Goal: Task Accomplishment & Management: Manage account settings

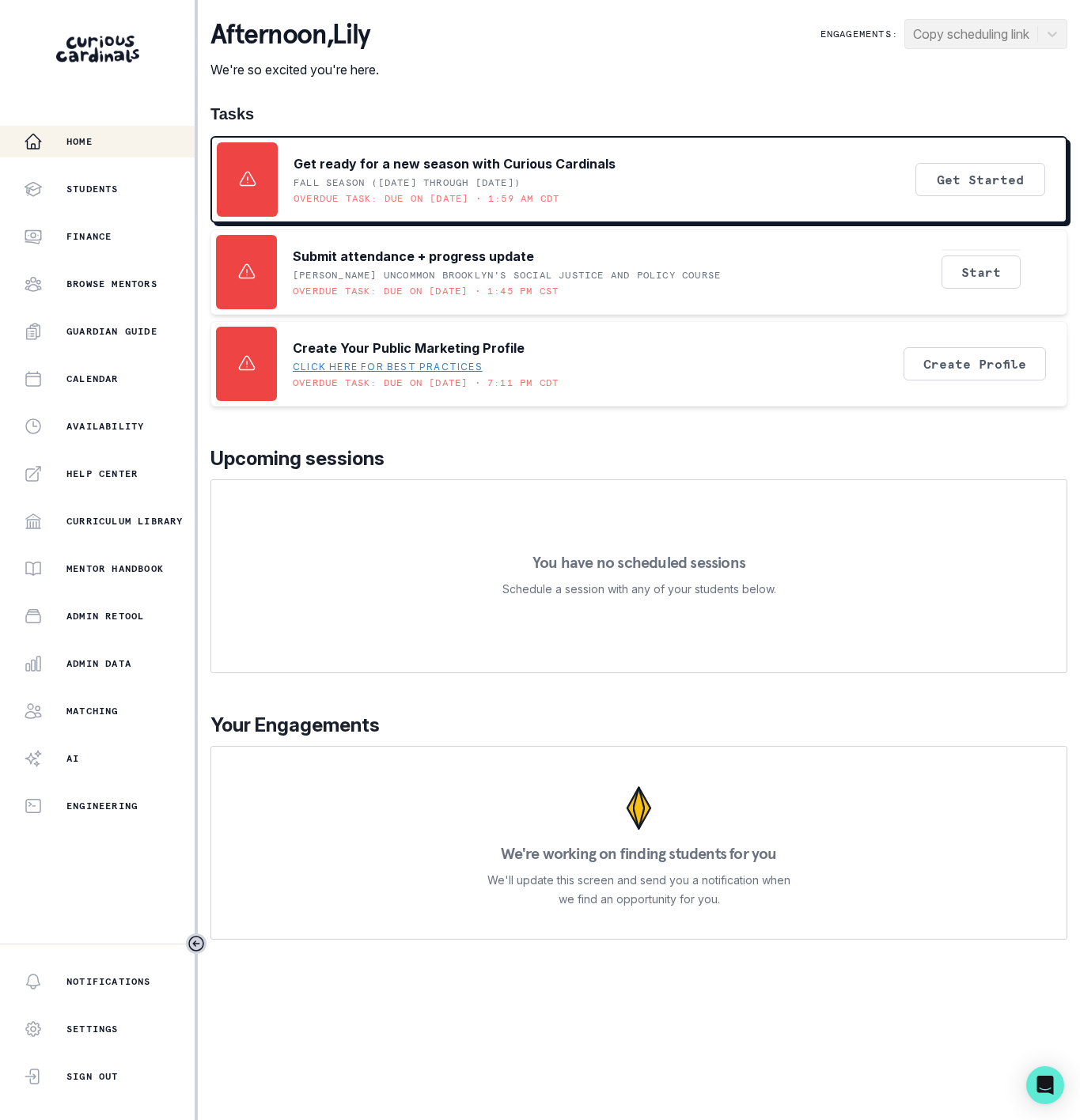
click at [607, 1004] on main "afternoon , [PERSON_NAME] We're so excited you're here. Engagements: Copy sched…" at bounding box center [639, 560] width 882 height 1120
click at [121, 669] on p "Admin Data" at bounding box center [98, 664] width 64 height 13
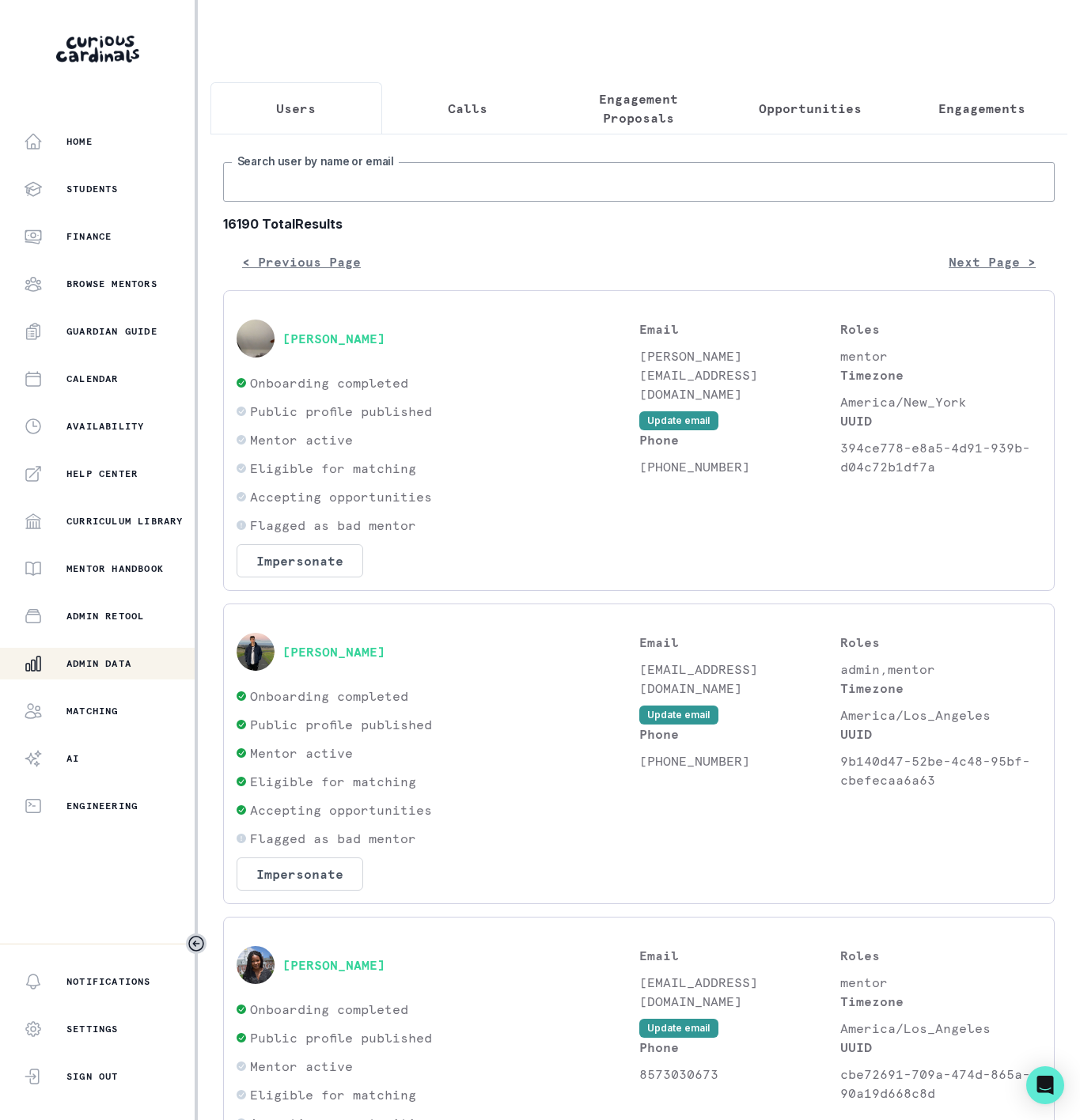
click at [433, 202] on input "Search user by name or email" at bounding box center [639, 182] width 831 height 39
paste input "[PERSON_NAME]"
type input "[PERSON_NAME]"
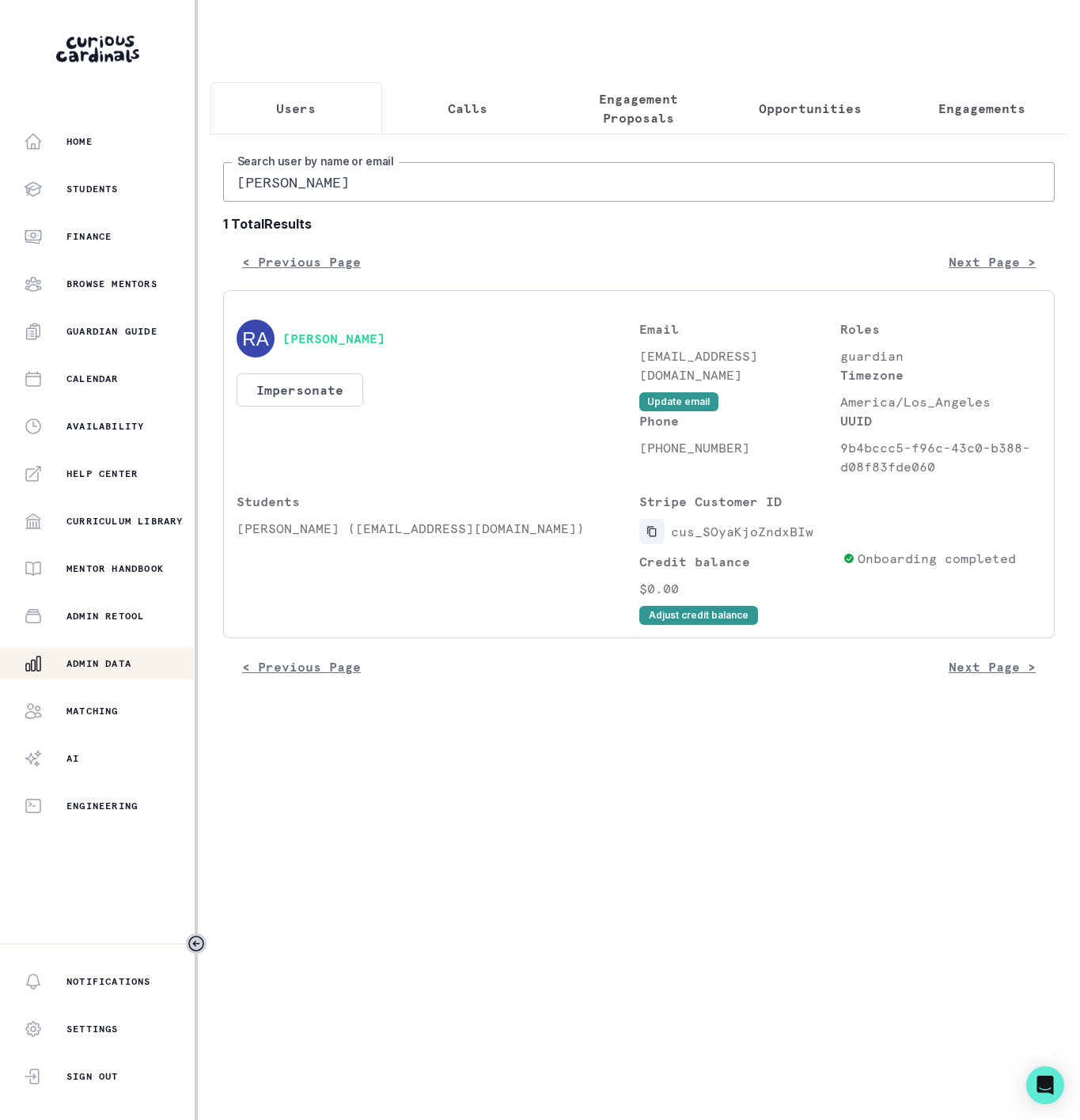
click at [648, 539] on button "Copied to clipboard" at bounding box center [651, 531] width 25 height 25
drag, startPoint x: 359, startPoint y: 198, endPoint x: 214, endPoint y: 198, distance: 145.0
click at [214, 198] on div "[PERSON_NAME] Search user by name or email 1 Total Results < Previous Page Next…" at bounding box center [638, 414] width 857 height 561
click at [639, 544] on button "Copied to clipboard" at bounding box center [651, 531] width 25 height 25
click at [359, 202] on input "[PERSON_NAME]" at bounding box center [639, 182] width 831 height 39
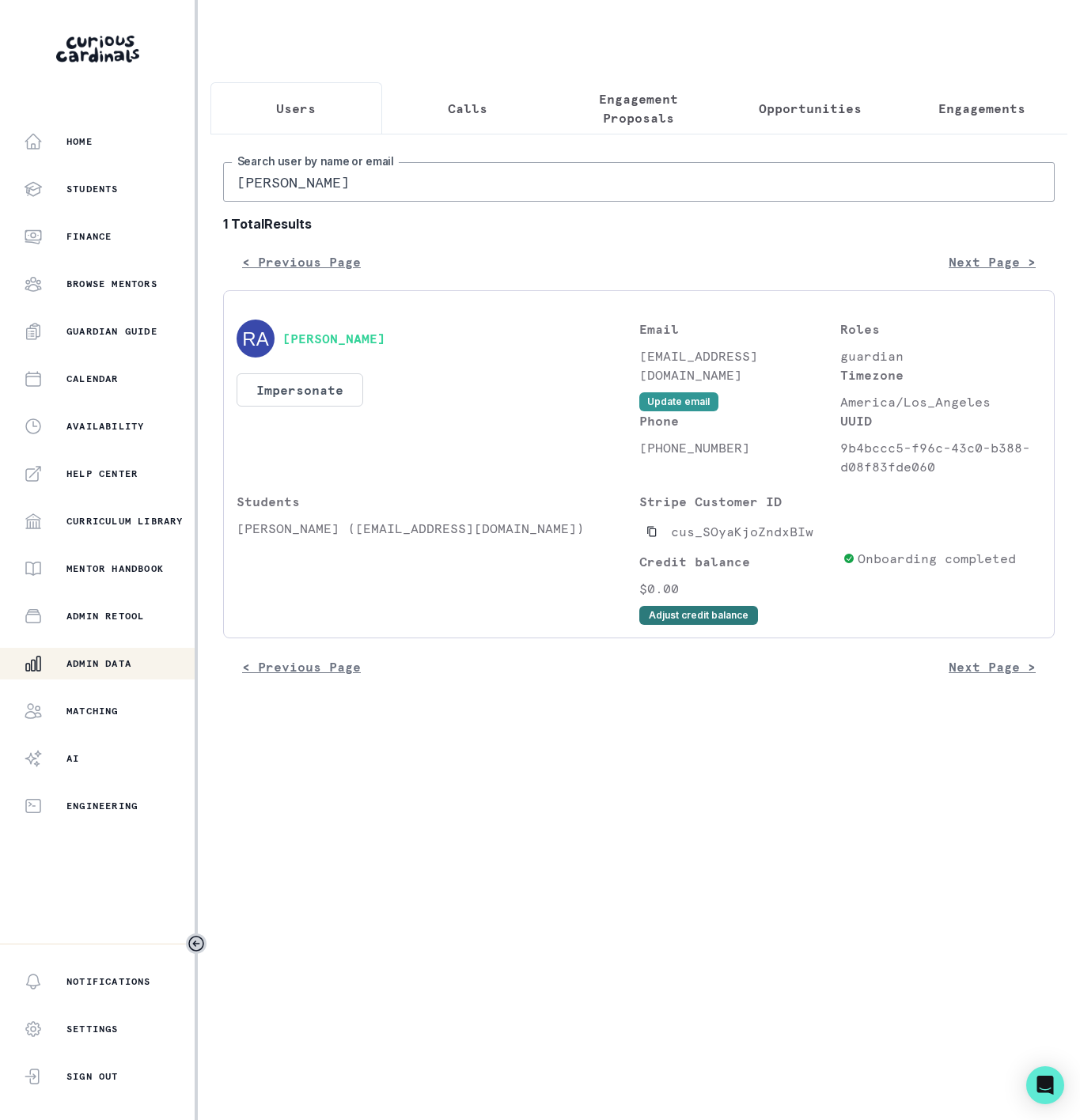
click at [665, 625] on button "Adjust credit balance" at bounding box center [698, 616] width 119 height 19
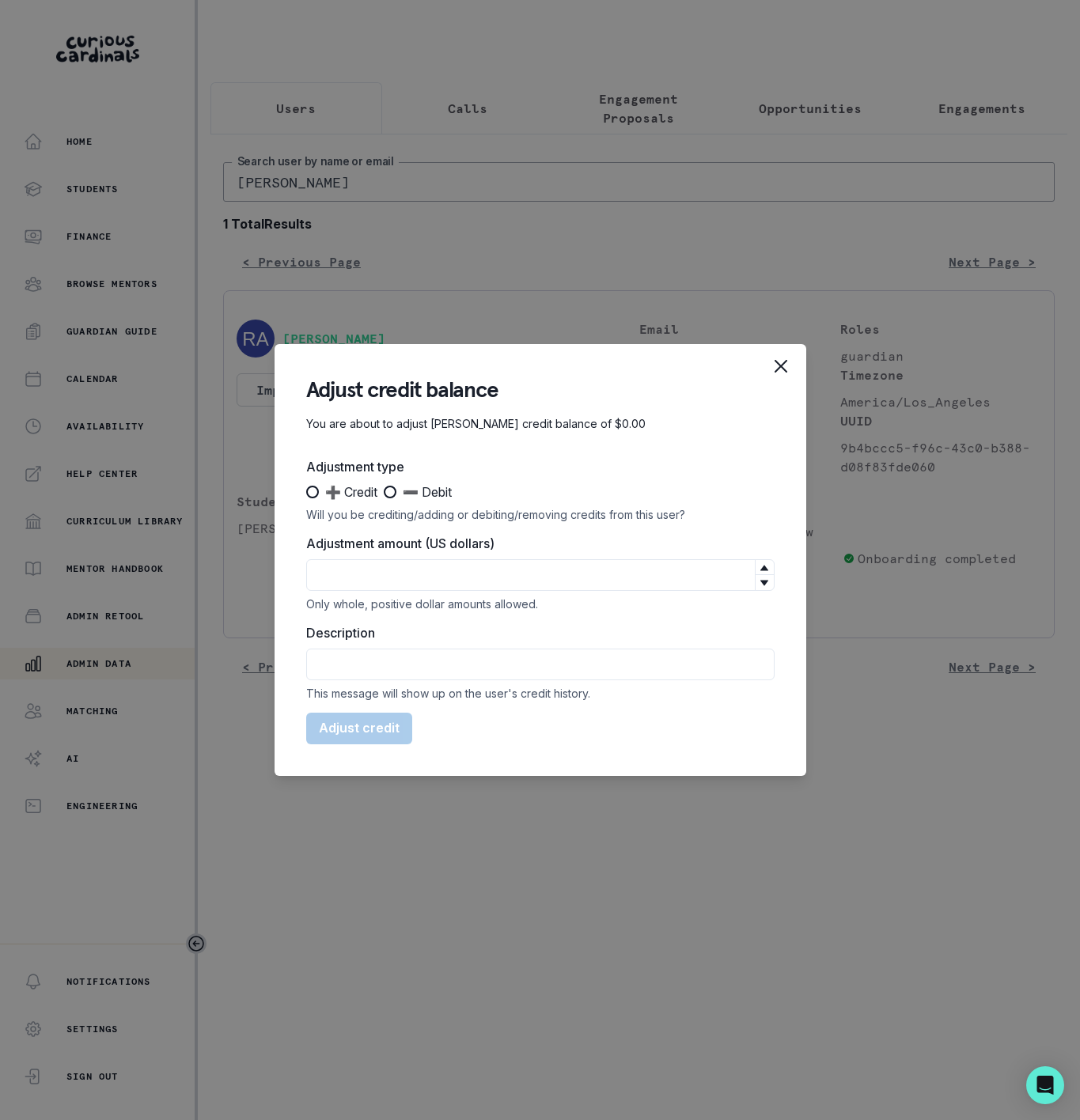
click at [311, 499] on label "➕ Credit" at bounding box center [342, 491] width 71 height 19
click at [306, 492] on input "➕ Credit" at bounding box center [306, 492] width 1 height 1
radio input "true"
drag, startPoint x: 379, startPoint y: 555, endPoint x: 380, endPoint y: 563, distance: 8.1
click at [379, 559] on div "Adjustment amount (US dollars) Only whole, positive dollar amounts allowed." at bounding box center [540, 572] width 468 height 77
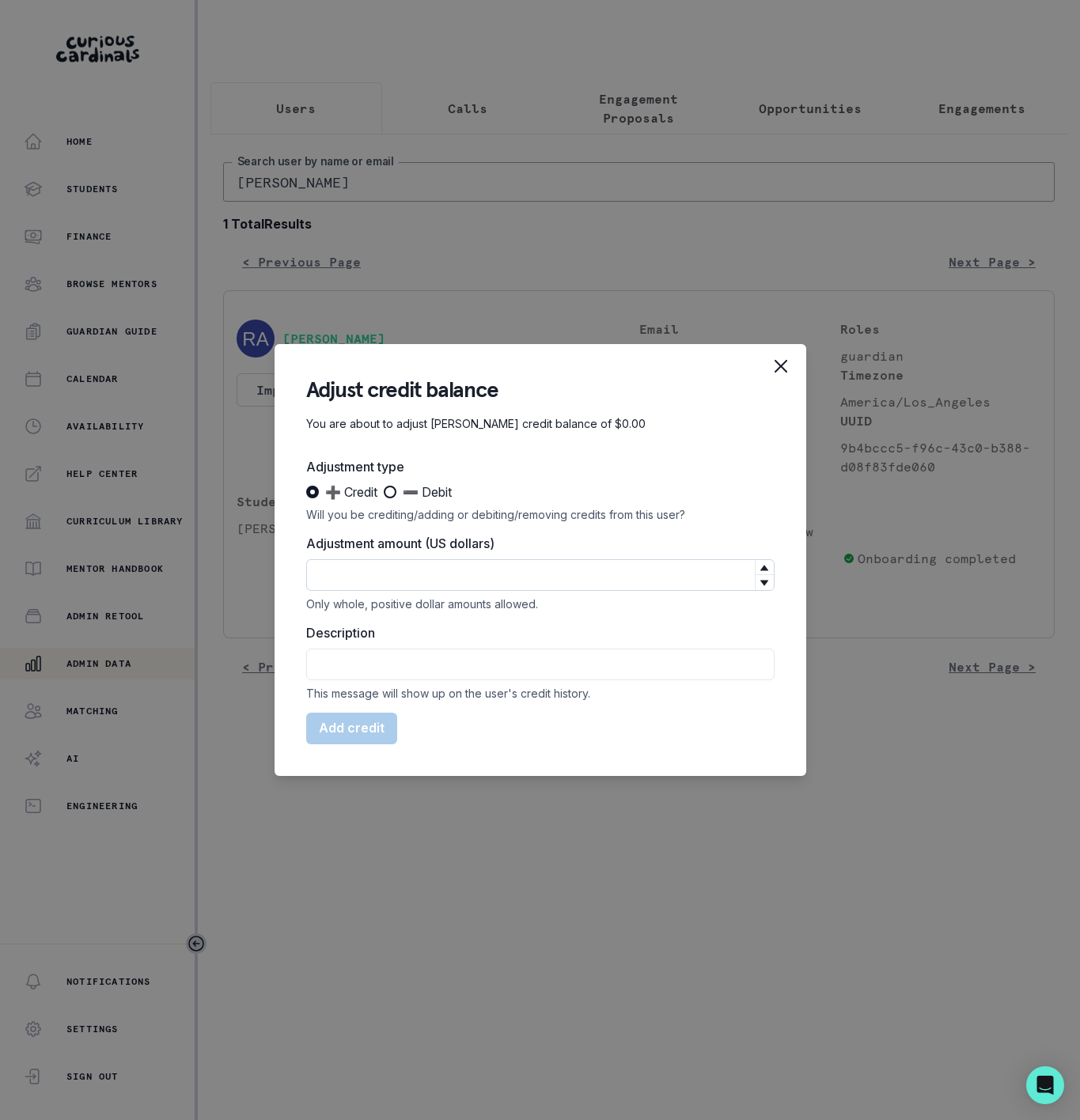
click at [380, 563] on input "Adjustment amount (US dollars)" at bounding box center [540, 575] width 468 height 32
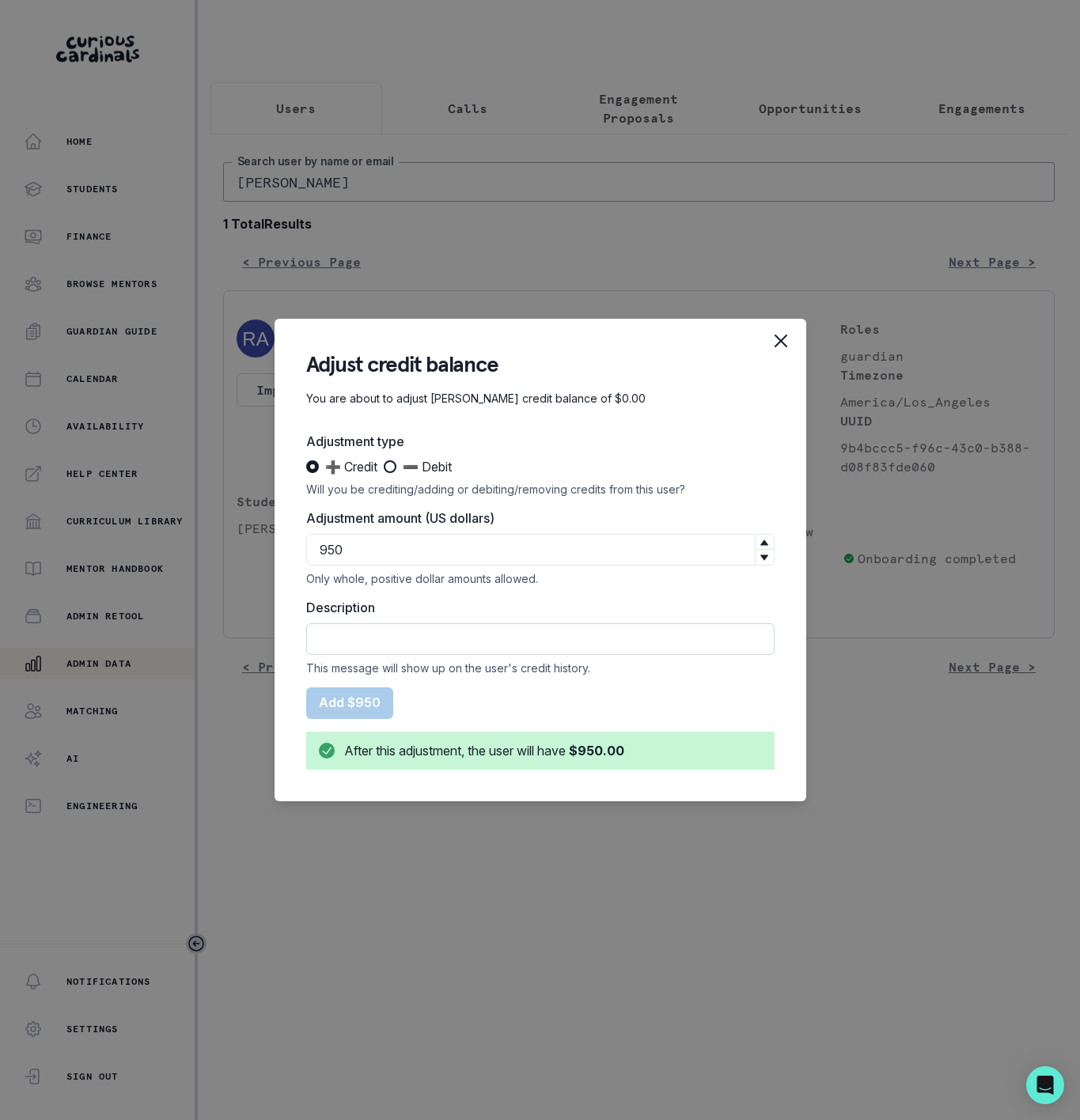
type input "950"
click at [359, 637] on input "Description" at bounding box center [540, 639] width 468 height 32
type input "10-session Package"
click at [366, 695] on button "Add $950" at bounding box center [349, 703] width 87 height 32
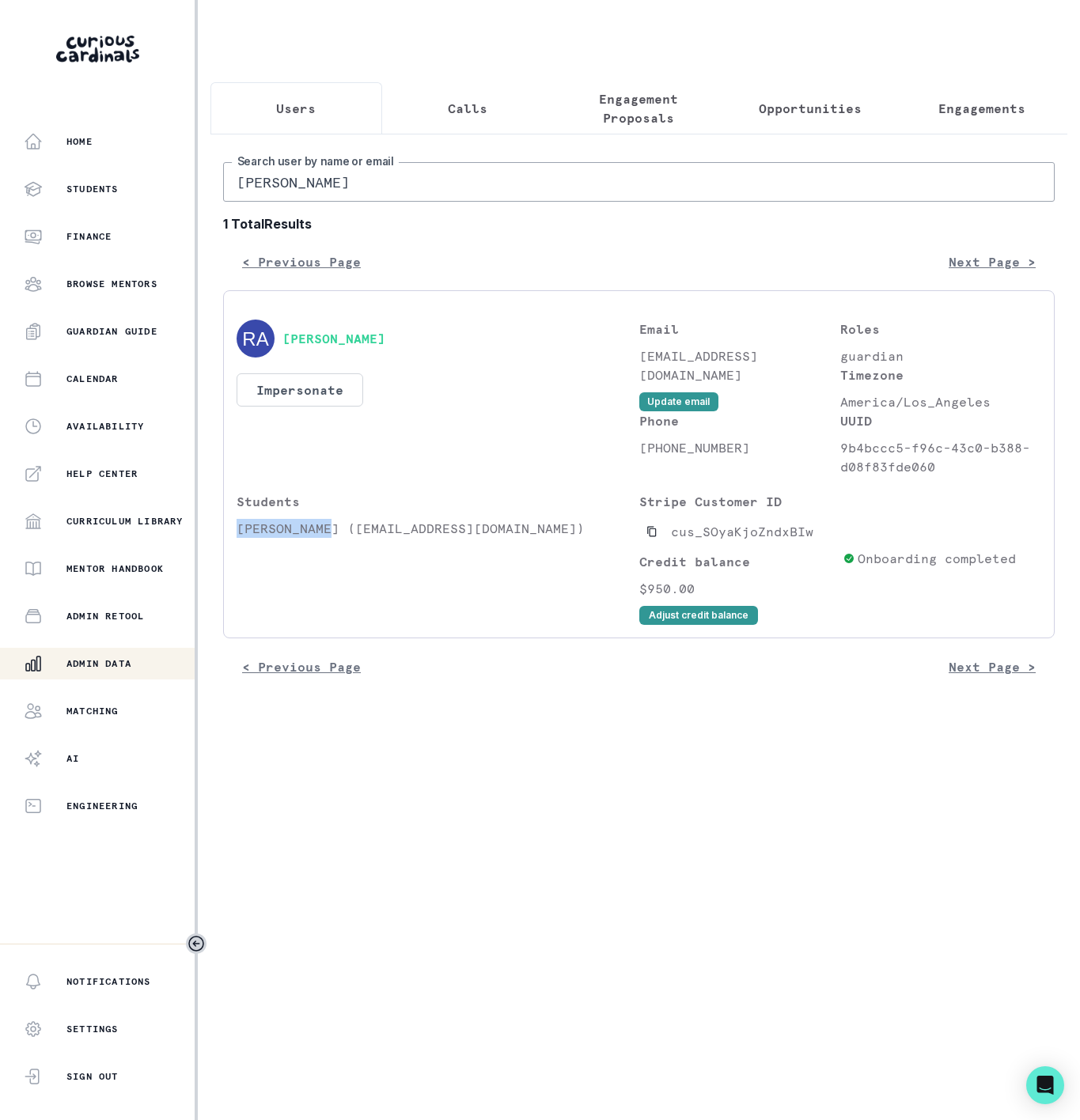
drag, startPoint x: 238, startPoint y: 548, endPoint x: 328, endPoint y: 542, distance: 90.2
click at [328, 538] on p "[PERSON_NAME] ([EMAIL_ADDRESS][DOMAIN_NAME])" at bounding box center [437, 528] width 403 height 19
copy p "[PERSON_NAME]"
click at [938, 109] on p "Engagements" at bounding box center [981, 108] width 87 height 19
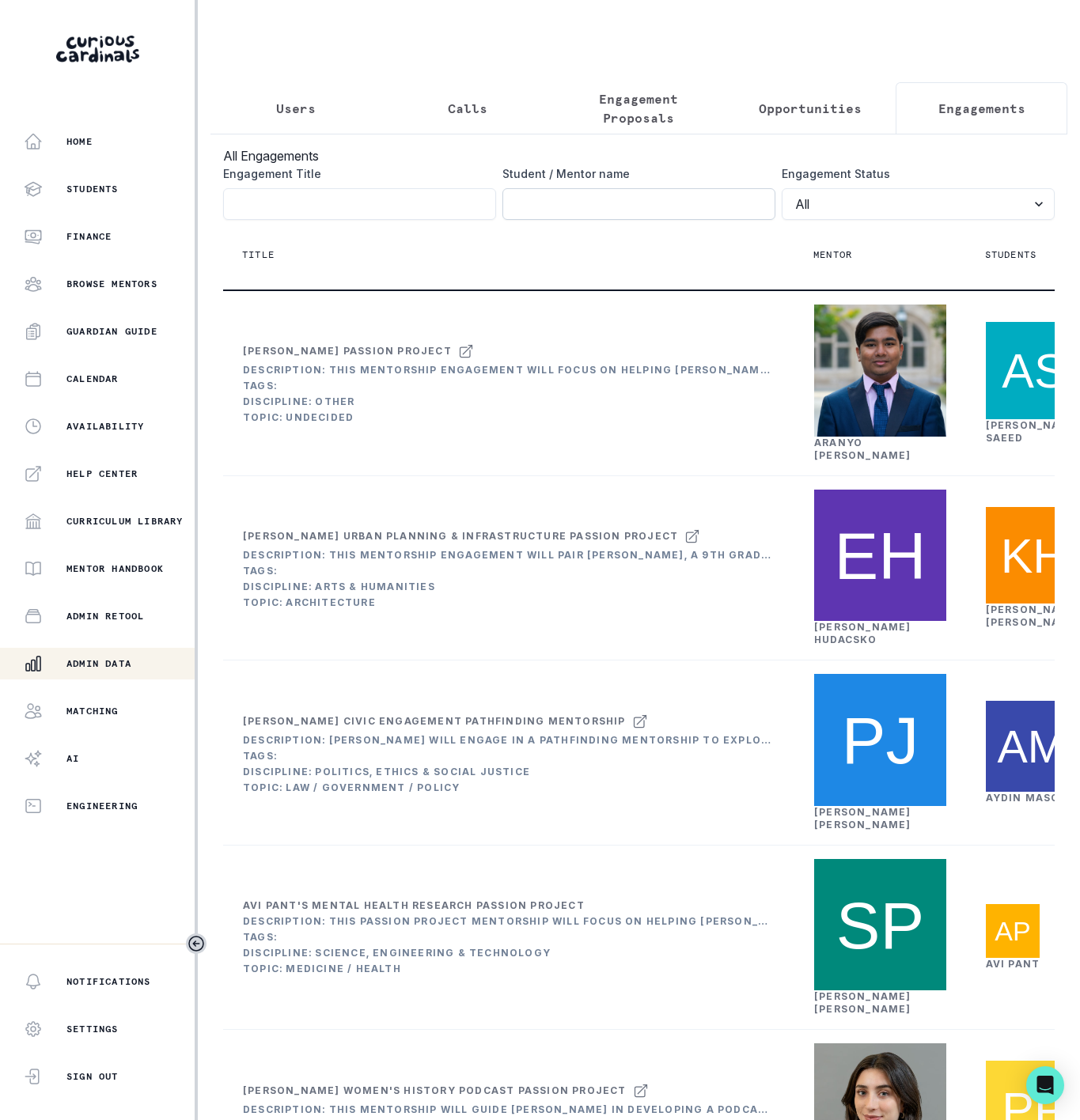
click at [516, 220] on input "Engagement Title" at bounding box center [639, 205] width 273 height 32
paste input "[PERSON_NAME]"
type input "[PERSON_NAME]"
click button "submit" at bounding box center [0, 0] width 0 height 0
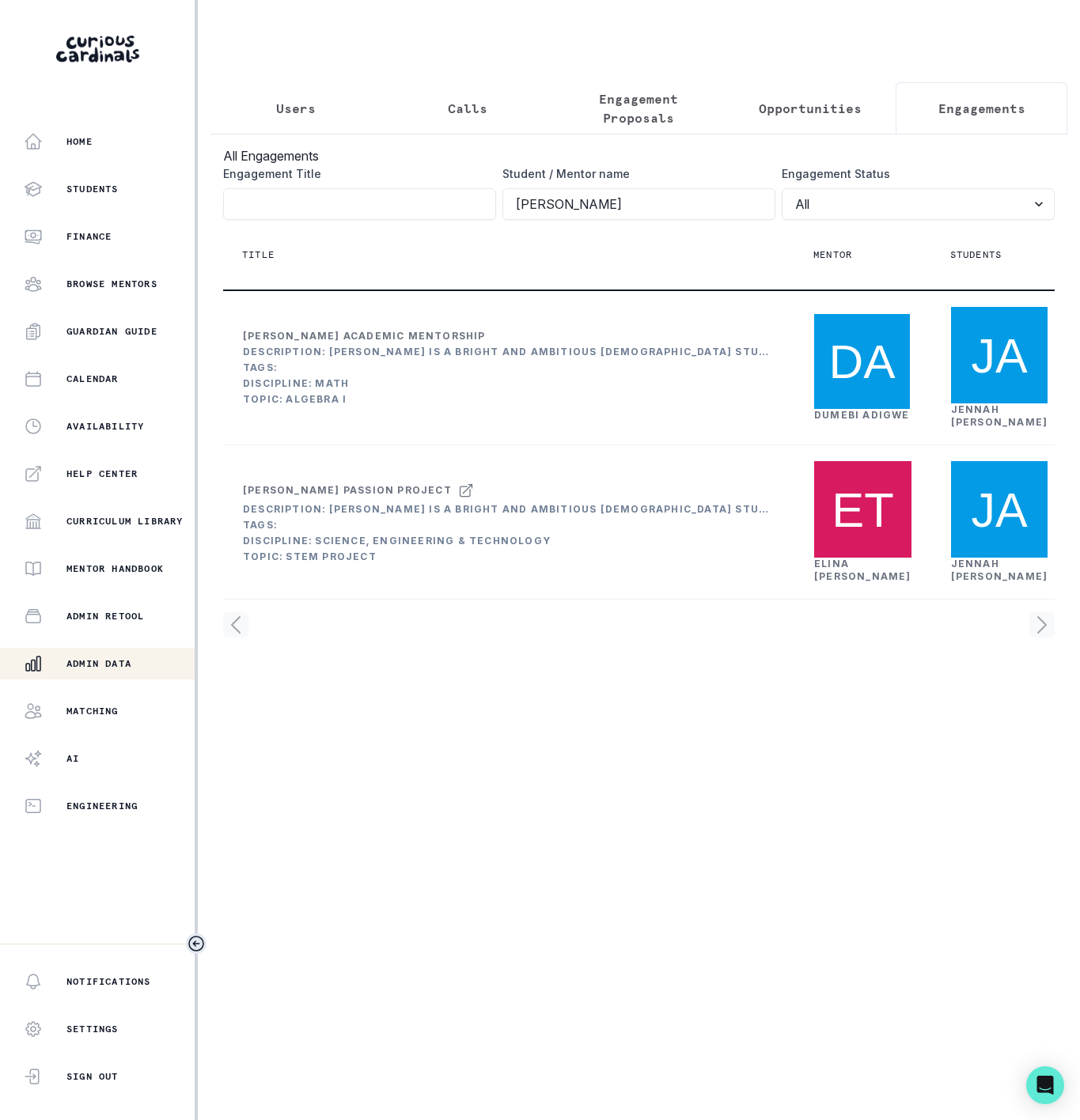
click at [193, 943] on icon "Toggle sidebar" at bounding box center [196, 943] width 19 height 19
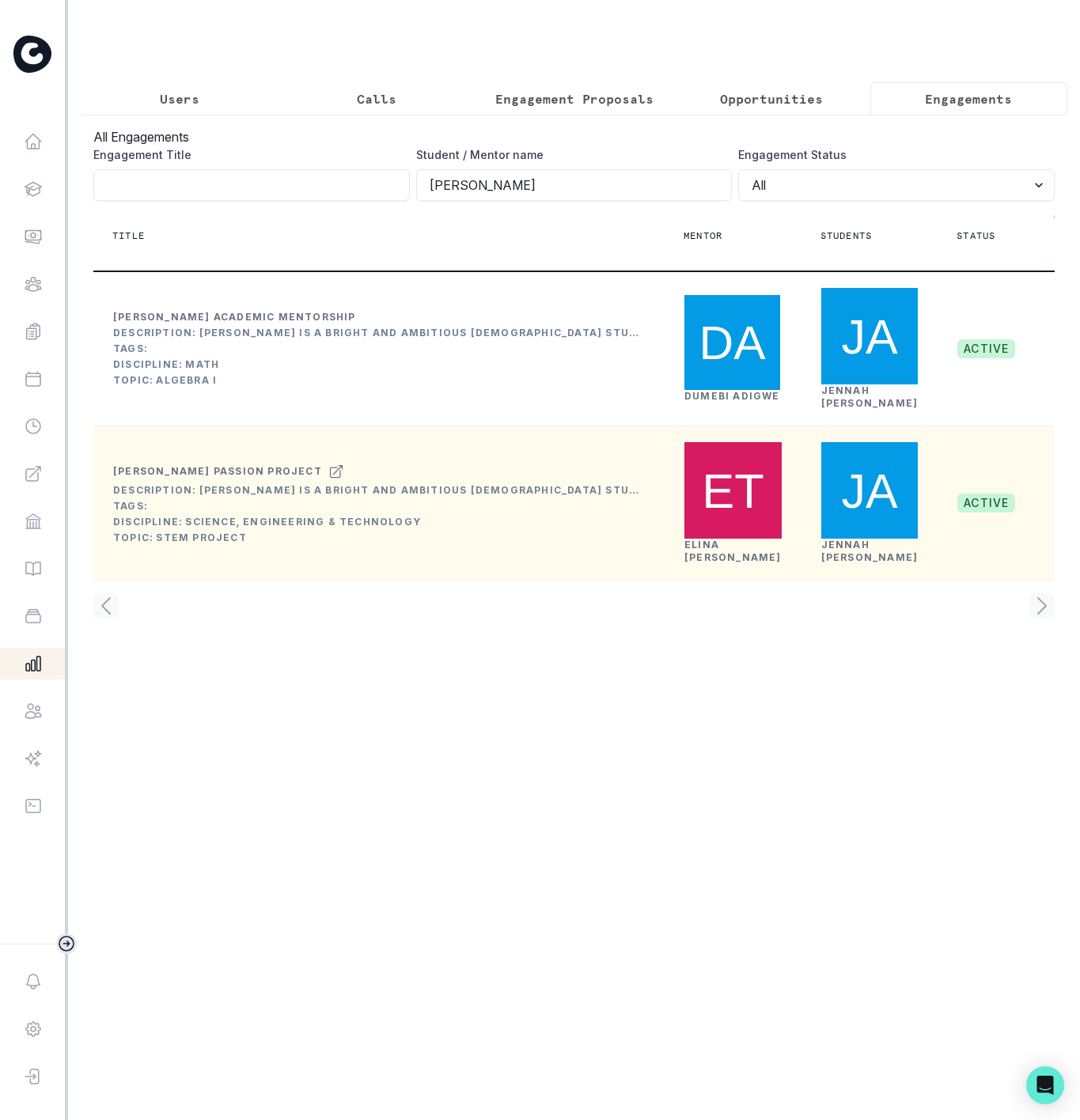
click at [695, 563] on link "[PERSON_NAME]" at bounding box center [732, 551] width 97 height 24
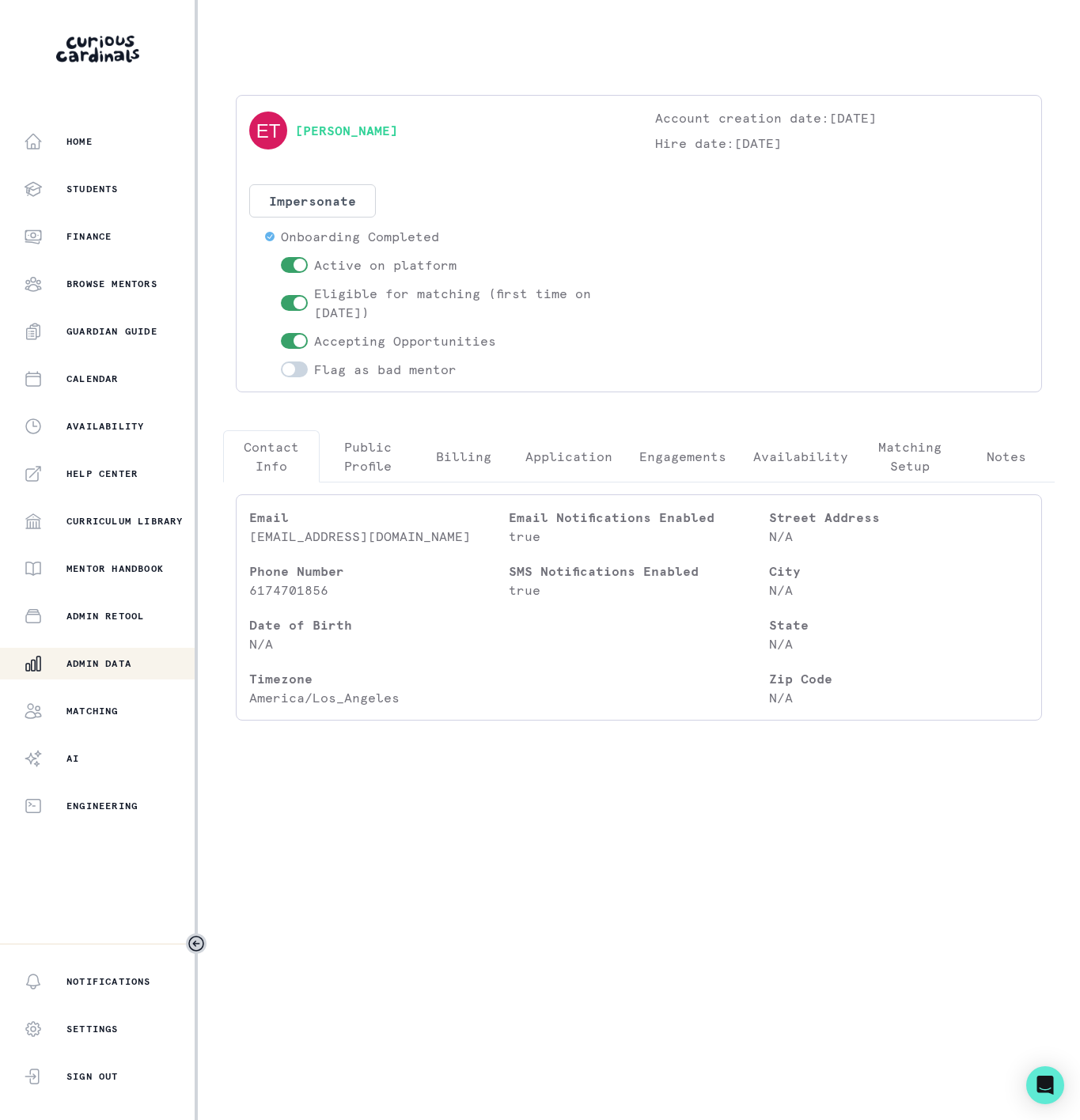
click at [665, 461] on p "Engagements" at bounding box center [682, 456] width 87 height 19
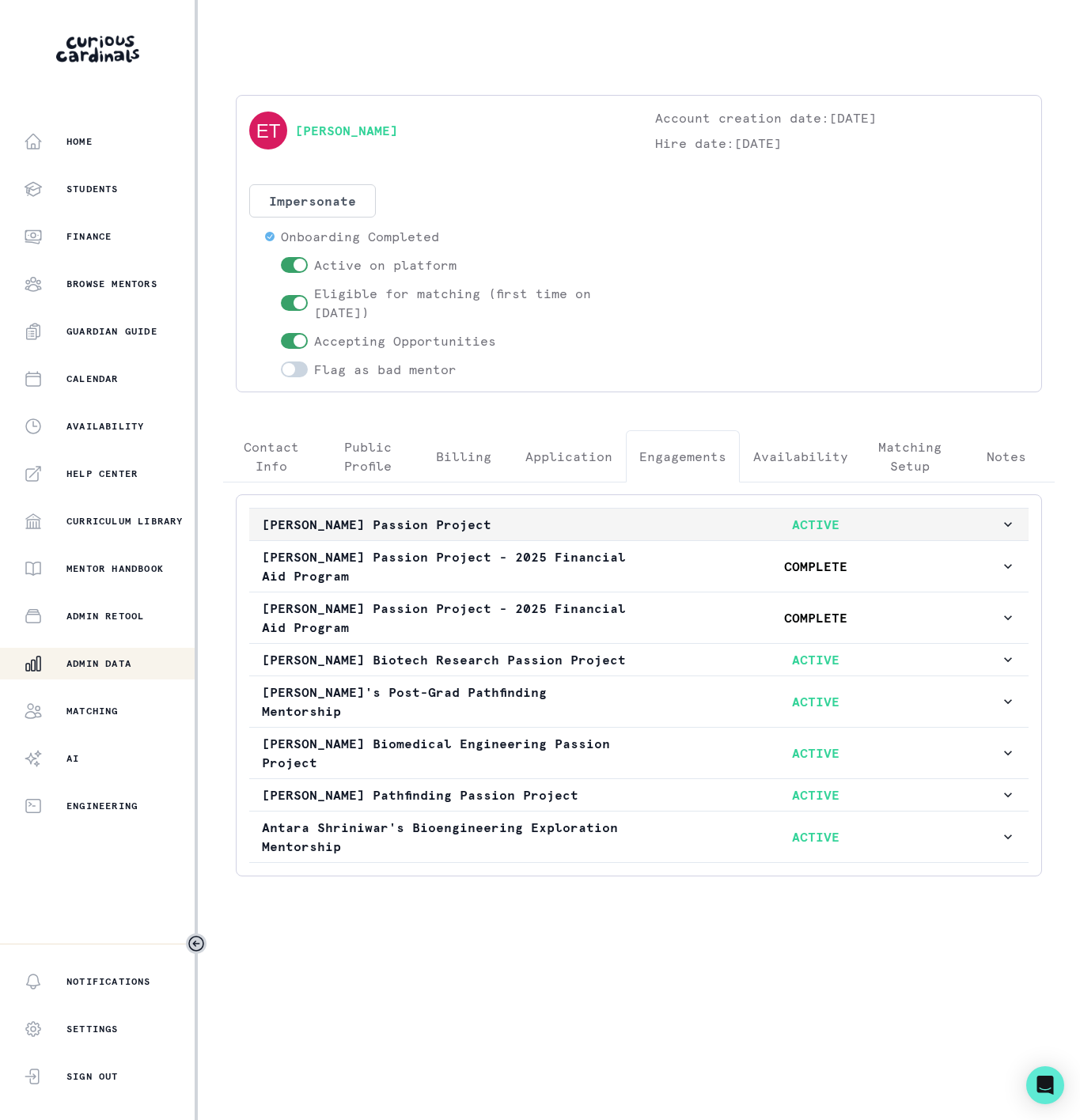
click at [565, 523] on p "[PERSON_NAME] Passion Project" at bounding box center [446, 524] width 369 height 19
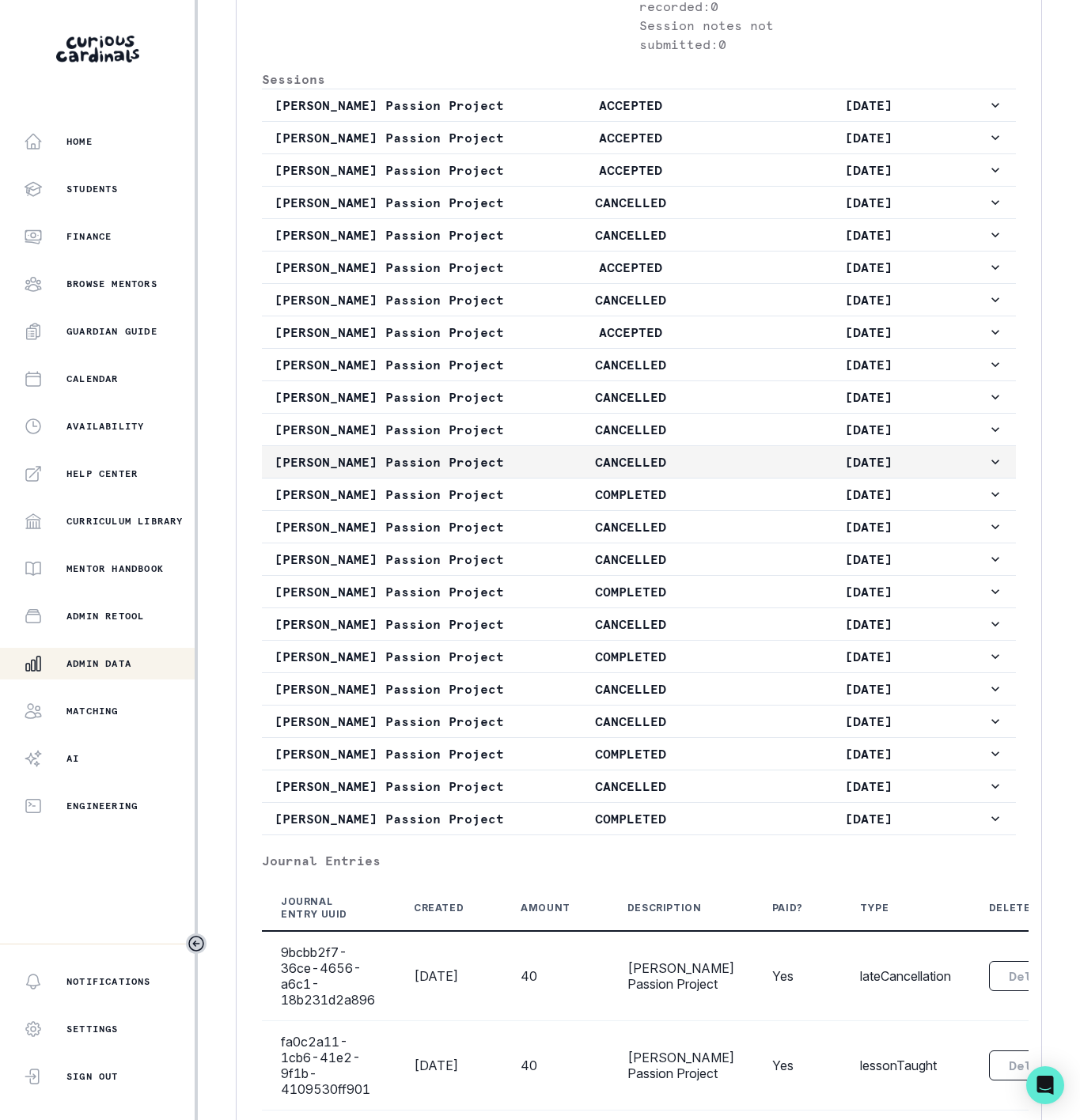
scroll to position [830, 0]
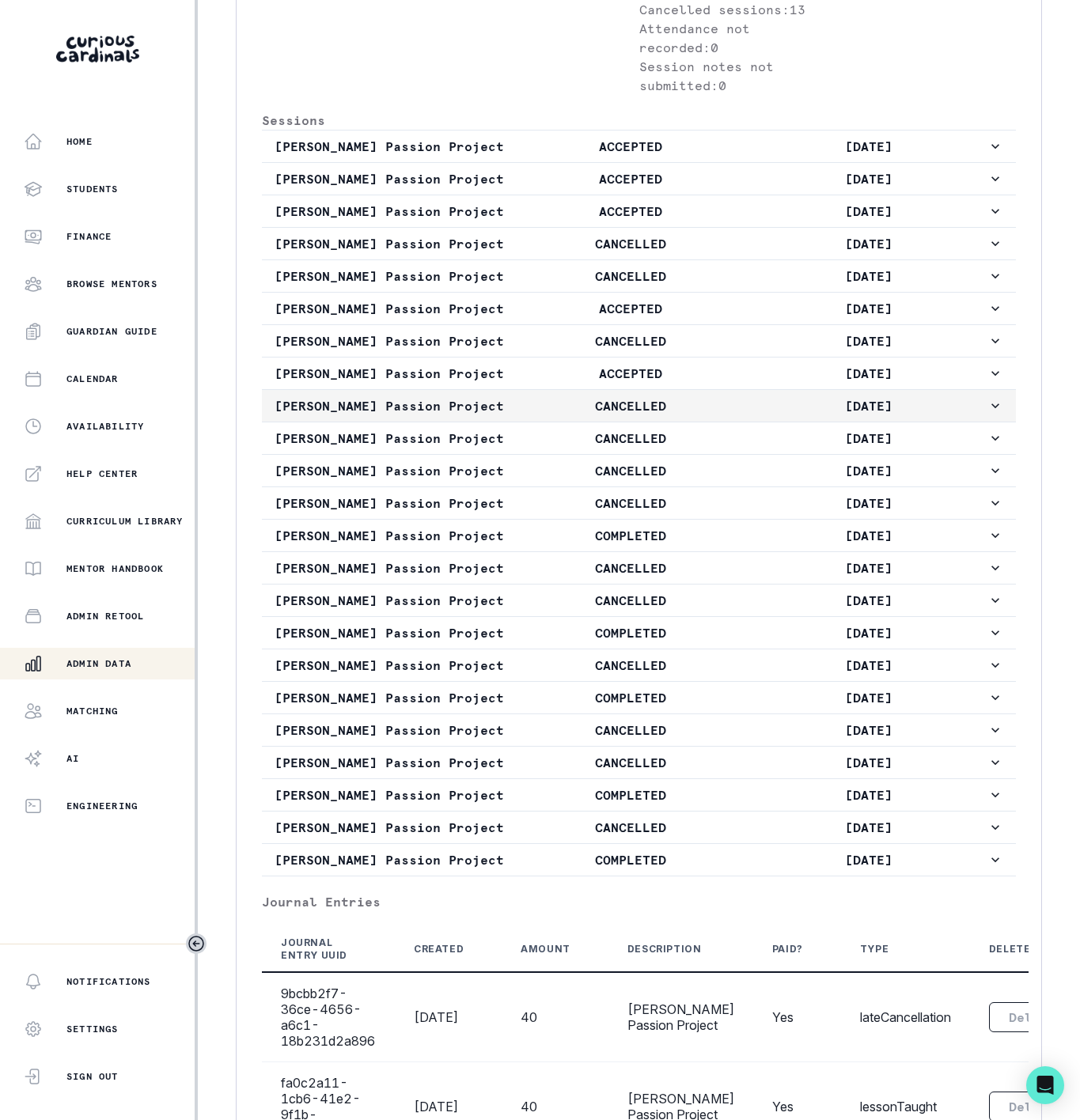
click at [637, 415] on p "CANCELLED" at bounding box center [631, 405] width 237 height 19
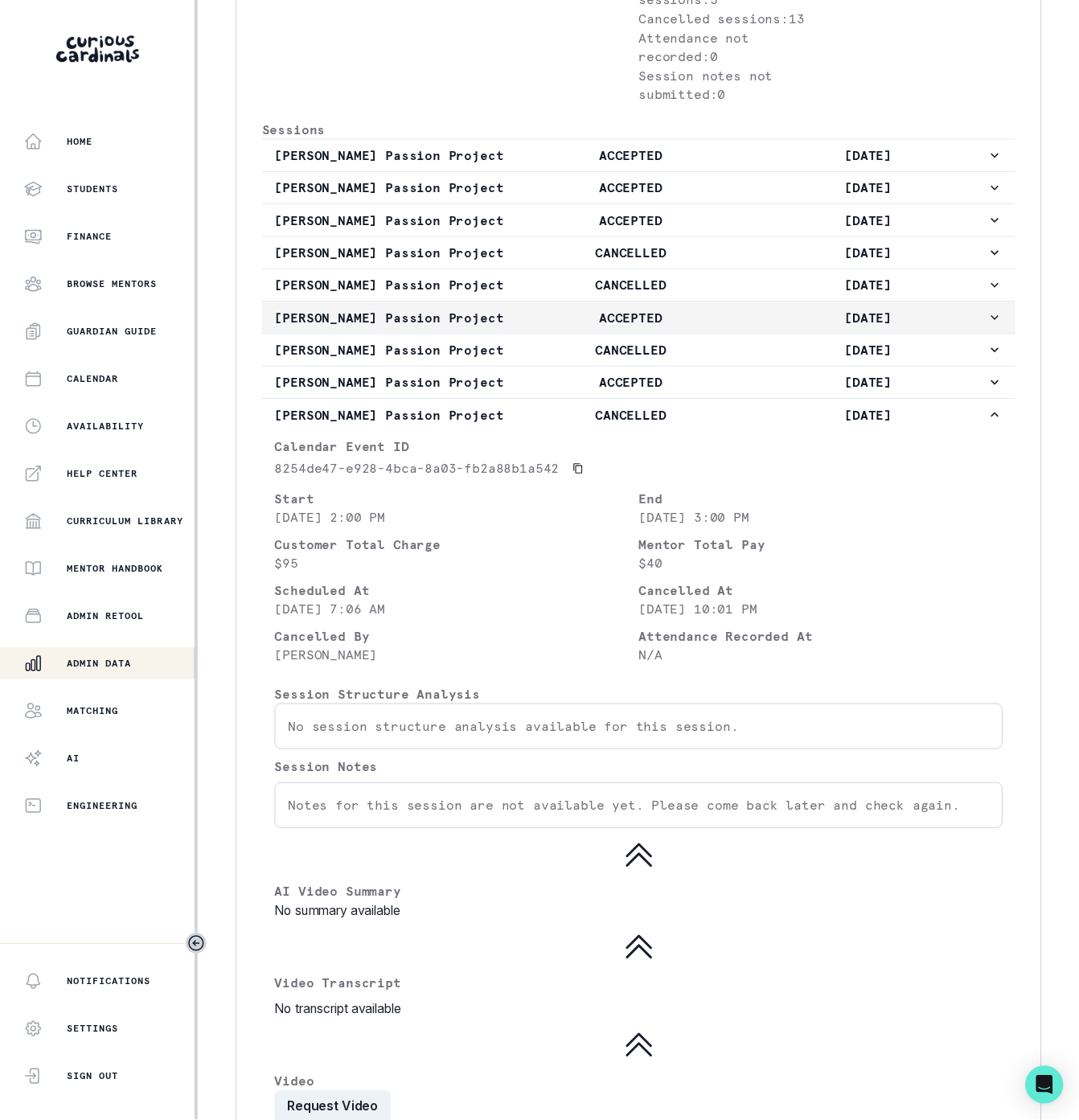
scroll to position [965, 0]
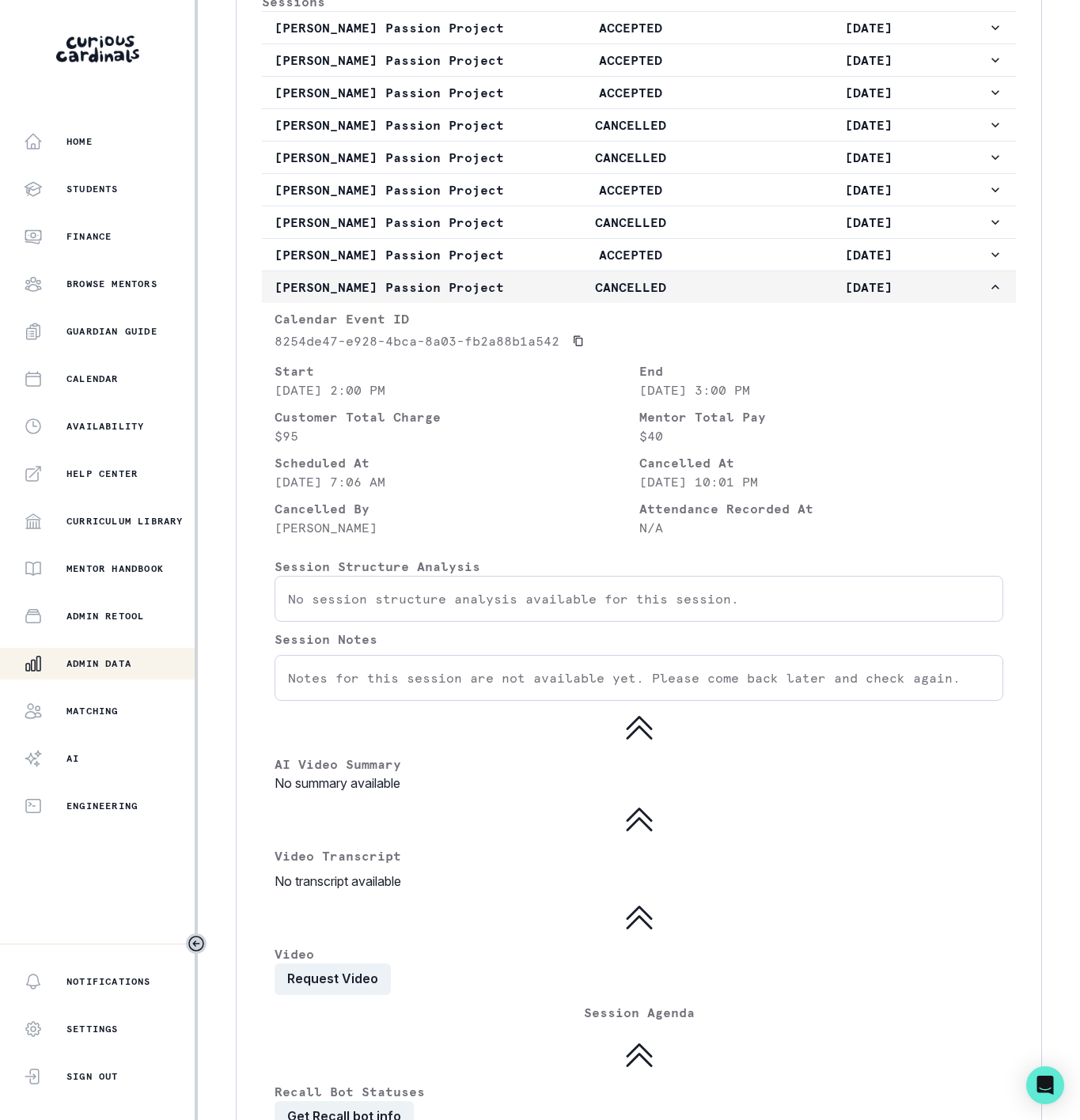
click at [504, 296] on p "[PERSON_NAME] Passion Project" at bounding box center [393, 287] width 237 height 19
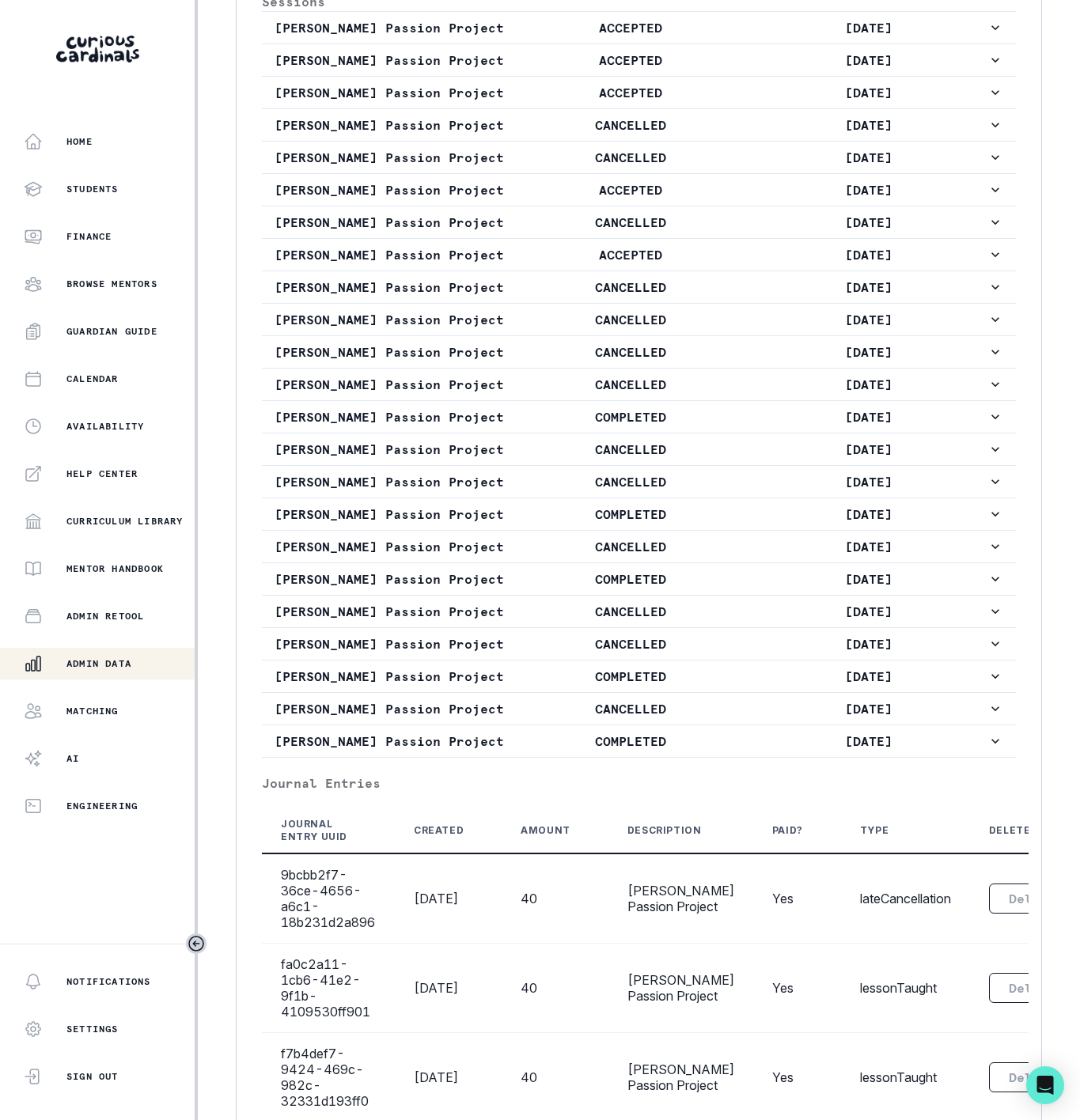
click at [92, 659] on p "Admin Data" at bounding box center [98, 664] width 64 height 13
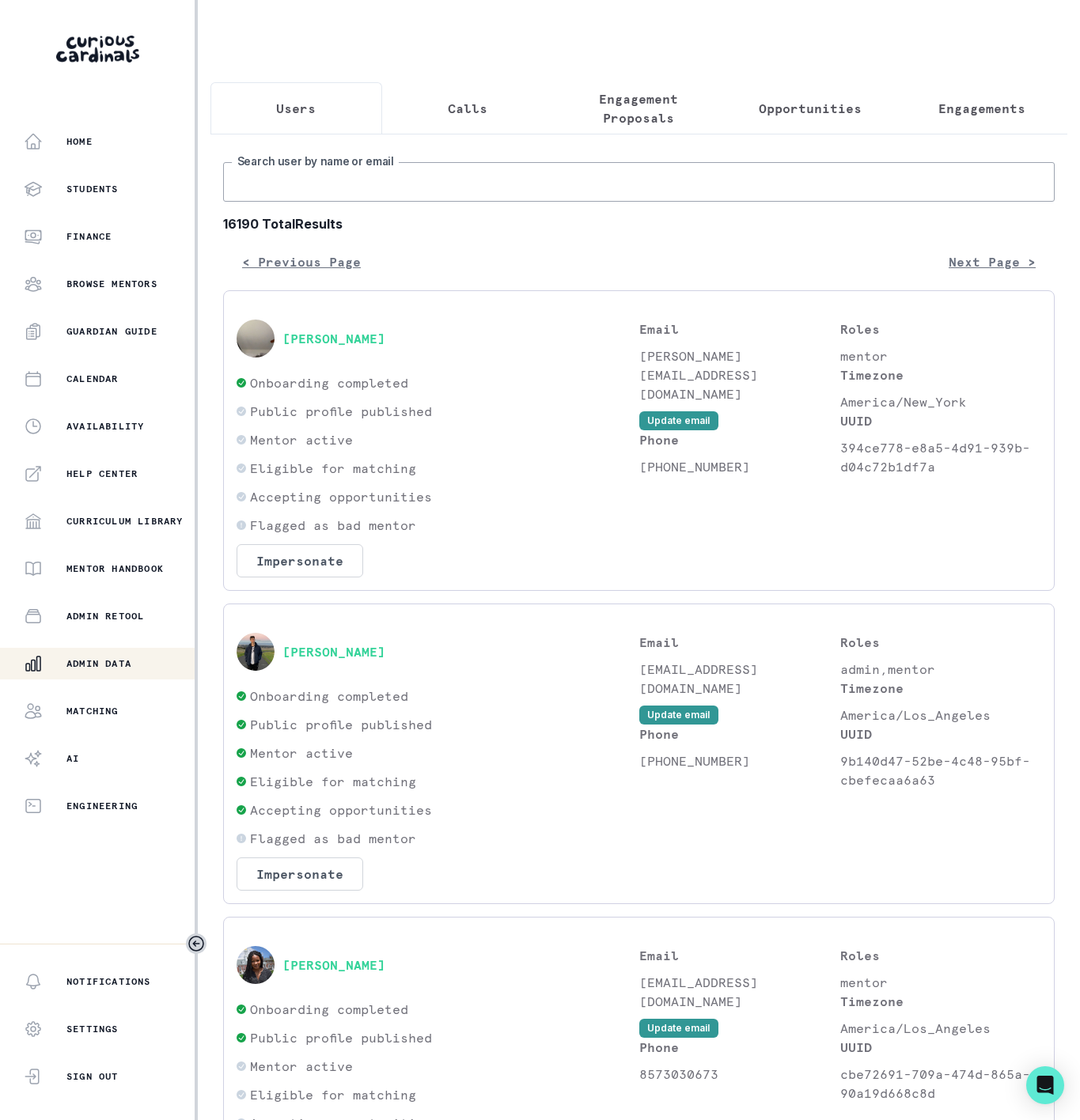
click at [299, 202] on input "Search user by name or email" at bounding box center [639, 182] width 831 height 39
paste input "U Plus Education"
type input "U Plus Education"
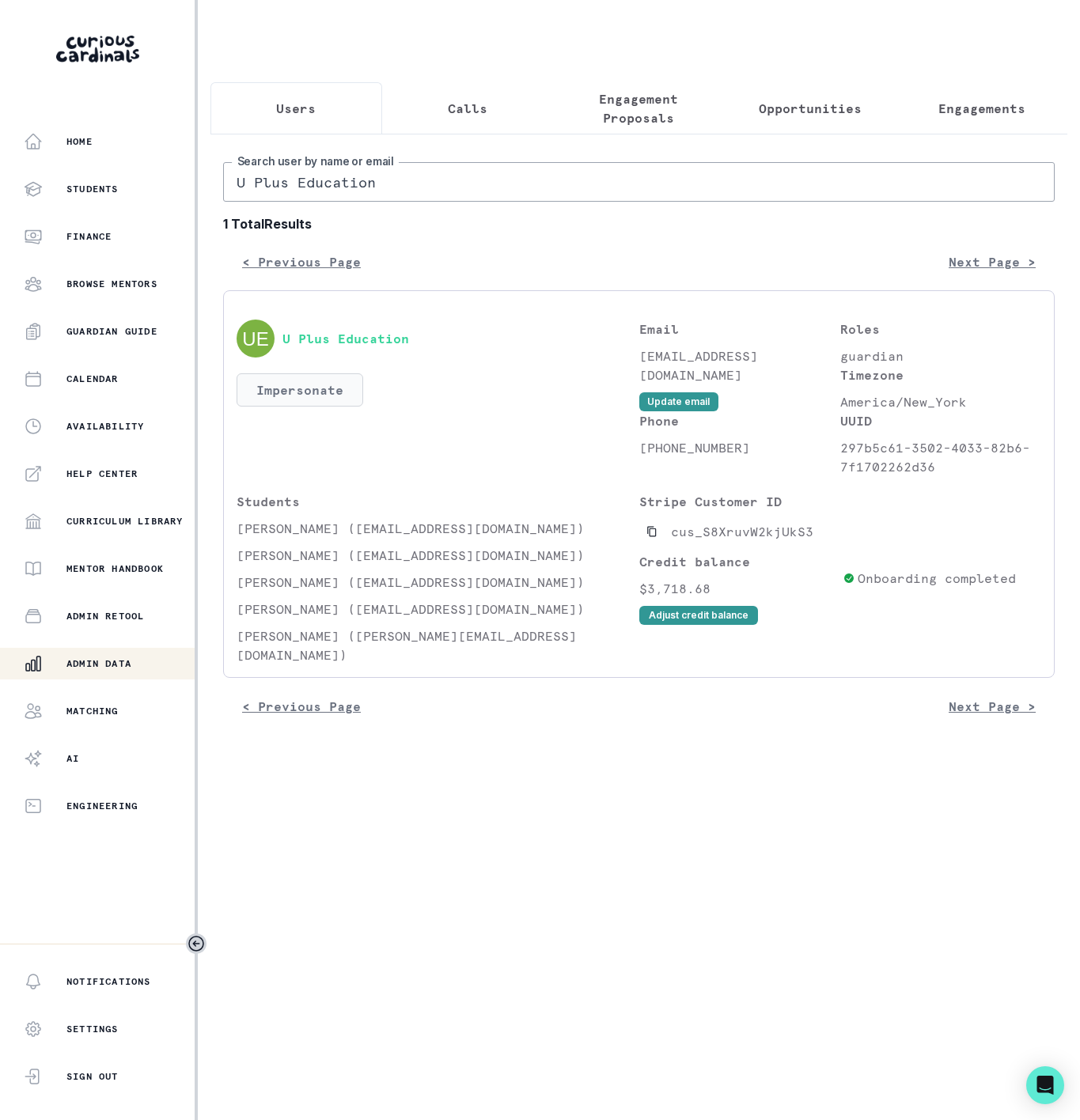
click at [305, 399] on button "Impersonate" at bounding box center [299, 390] width 126 height 34
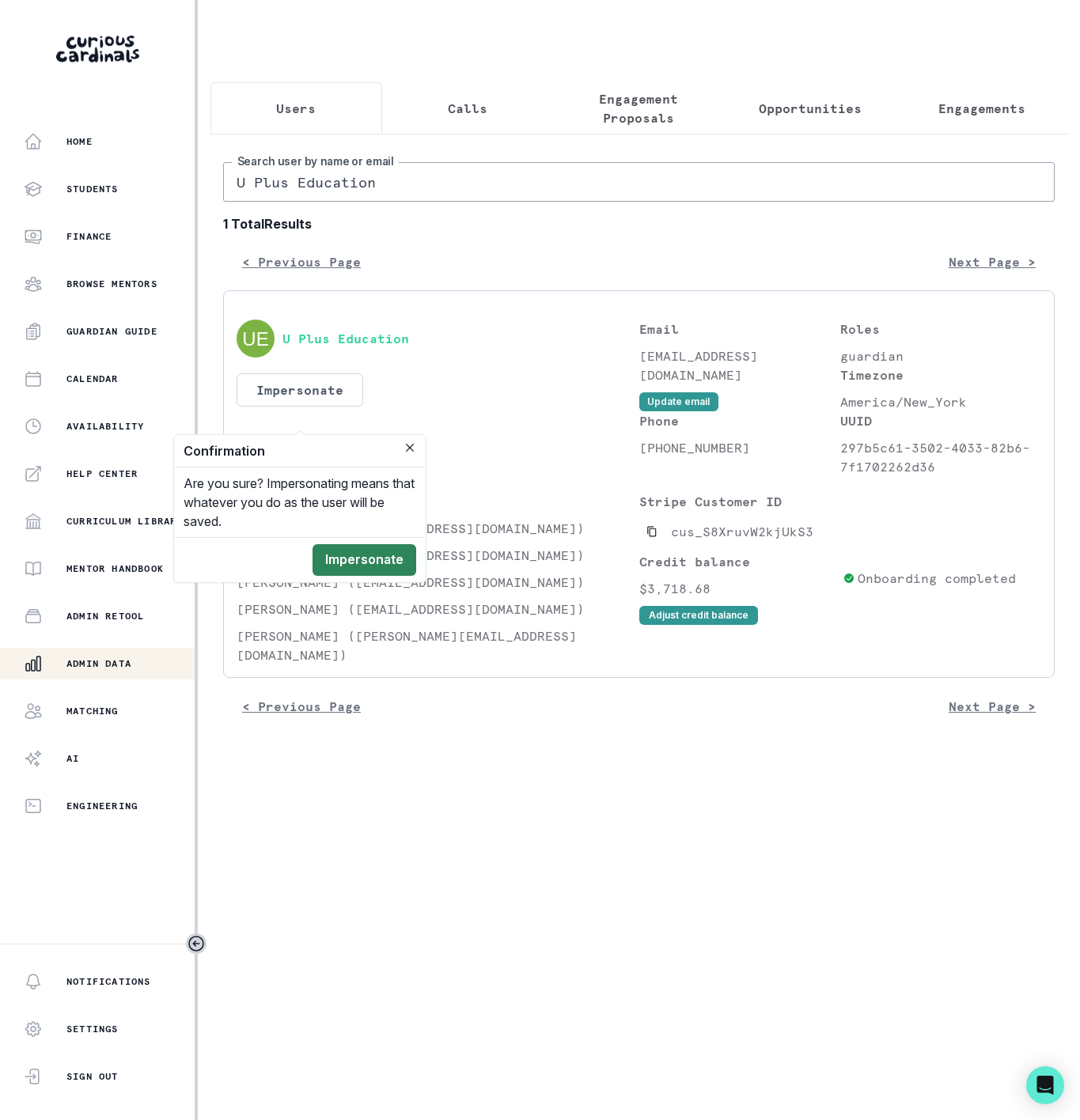
click at [342, 563] on button "Impersonate" at bounding box center [363, 560] width 104 height 32
